Goal: Task Accomplishment & Management: Use online tool/utility

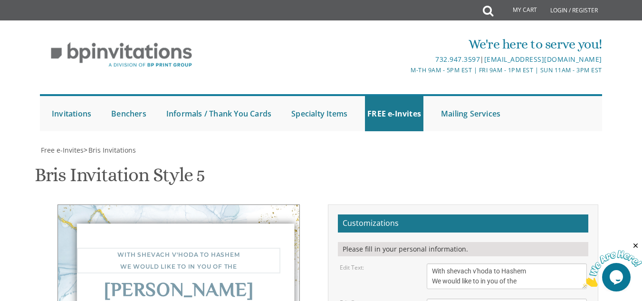
scroll to position [158, 0]
click at [495, 298] on textarea "Bris" at bounding box center [507, 306] width 160 height 16
type textarea "S"
type textarea "Bris"
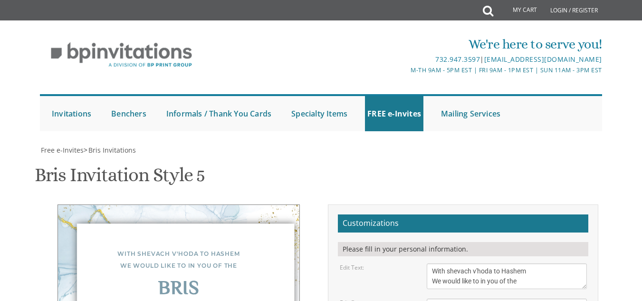
click at [493, 263] on textarea "With gratitude to Hashem We would like to inform you of the" at bounding box center [507, 276] width 160 height 26
click at [488, 263] on textarea "With gratitude to Hashem We would like to inform you of the" at bounding box center [507, 276] width 160 height 26
type textarea "With shevach v'hodah to Hashem We would like to inform you of the"
click at [471, 298] on textarea "Bris" at bounding box center [507, 306] width 160 height 16
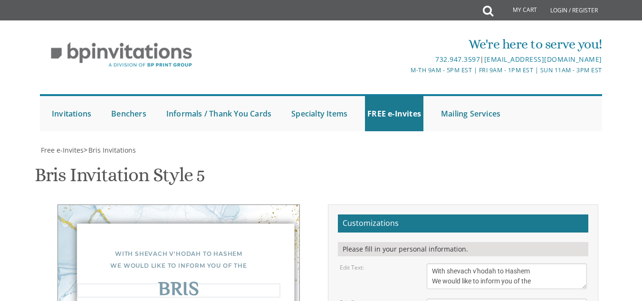
type textarea "Bris"
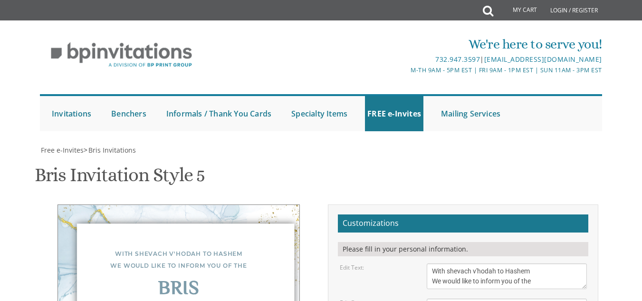
type textarea "Of our dear son/grandson [DATE] Selichos 7:10 Shacharis at 7:30 Agudah of Ave L…"
type textarea "Y"
type textarea "[PERSON_NAME] and [PERSON_NAME] [PERSON_NAME] and [PERSON_NAME] [PERSON_NAME] a…"
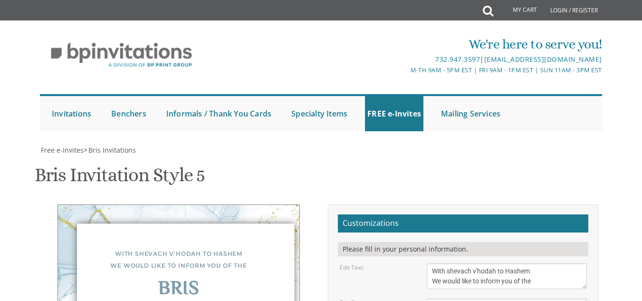
type textarea "Of our dear son/grandson BE"H [DATE] Selichos 7:10 Shacharis 7:30 Agudah of Ave…"
